Goal: Transaction & Acquisition: Download file/media

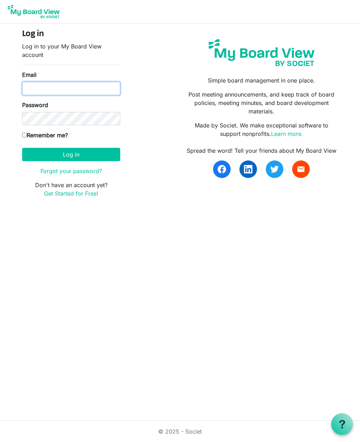
click at [51, 91] on input "Email" at bounding box center [71, 88] width 98 height 13
type input "tklipp@bu.edu"
click at [25, 135] on input "Remember me?" at bounding box center [24, 135] width 5 height 5
checkbox input "true"
click at [77, 153] on button "Log in" at bounding box center [71, 154] width 98 height 13
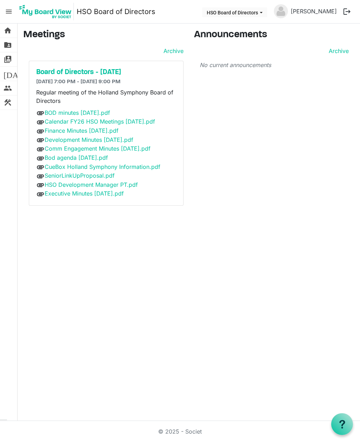
click at [113, 192] on link "Executive Minutes [DATE].pdf" at bounding box center [84, 193] width 79 height 7
click at [112, 186] on link "HSO Development Manager PT.pdf" at bounding box center [91, 184] width 93 height 7
